Goal: Ask a question

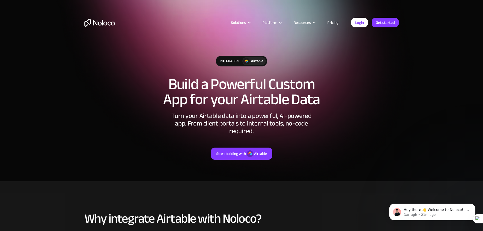
click at [329, 23] on link "Pricing" at bounding box center [333, 22] width 24 height 7
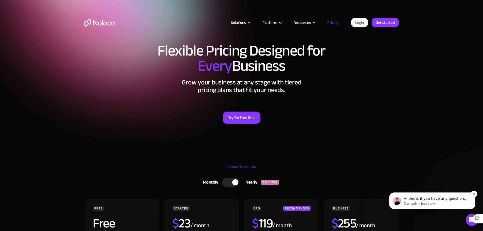
click at [424, 202] on p "Darragh • Just now" at bounding box center [436, 203] width 65 height 5
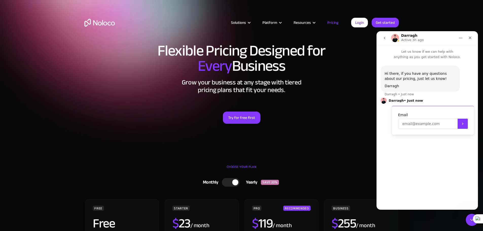
click at [415, 126] on input "Enter your email" at bounding box center [428, 124] width 60 height 10
type input "paulolatunde@googlemail.com"
click at [408, 192] on textarea "Message…" at bounding box center [427, 191] width 93 height 9
type textarea "Hi"
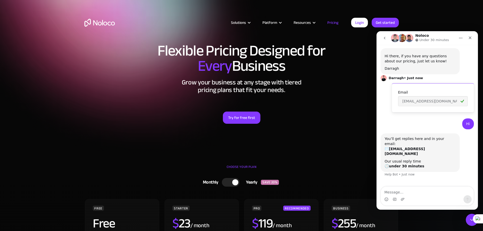
scroll to position [18, 0]
